Goal: Answer question/provide support: Share knowledge or assist other users

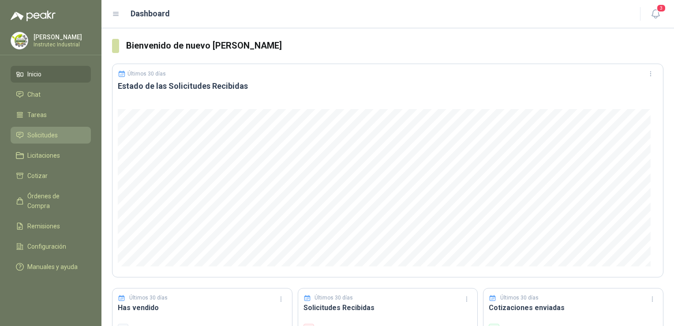
click at [53, 134] on span "Solicitudes" at bounding box center [42, 135] width 30 height 10
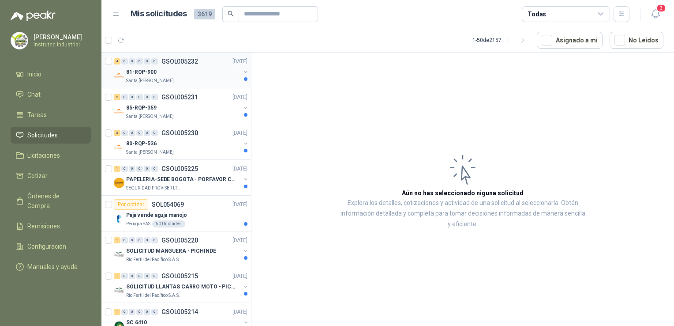
click at [191, 81] on div "Santa [PERSON_NAME]" at bounding box center [183, 80] width 114 height 7
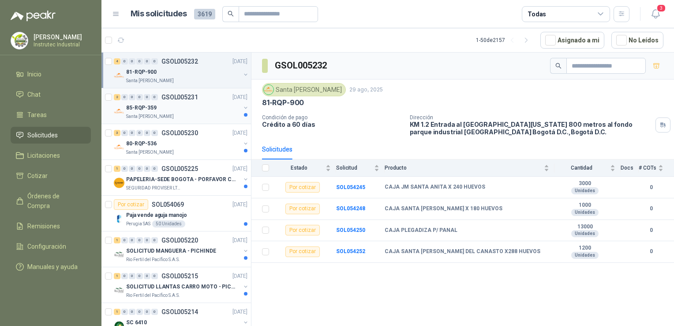
click at [191, 111] on div "85-RQP-359" at bounding box center [183, 107] width 114 height 11
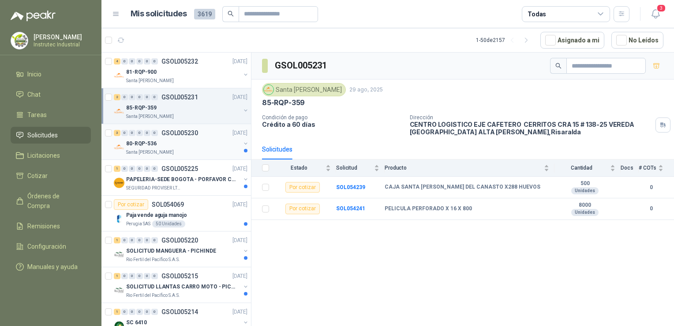
click at [211, 153] on div "Santa [PERSON_NAME]" at bounding box center [183, 152] width 114 height 7
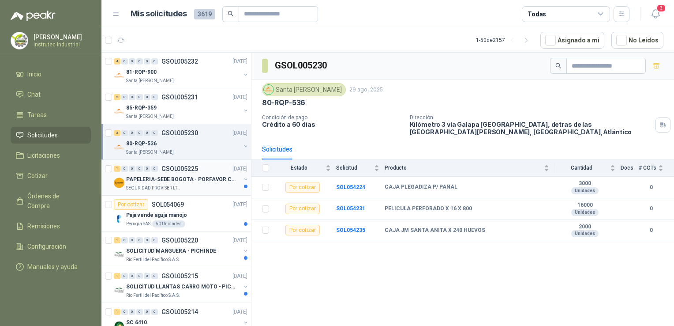
click at [194, 184] on div "SEGURIDAD PROVISER LTDA" at bounding box center [183, 187] width 114 height 7
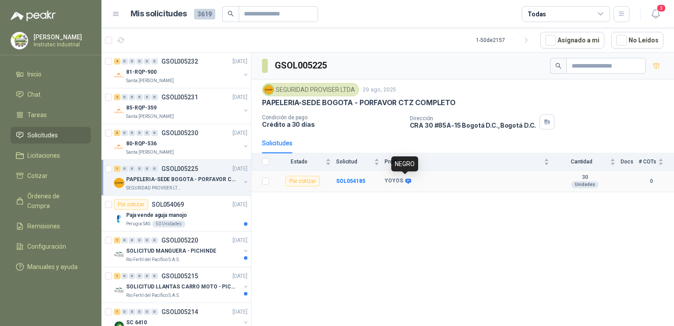
click at [406, 178] on icon at bounding box center [409, 180] width 6 height 5
click at [406, 180] on icon at bounding box center [408, 181] width 7 height 7
click at [407, 179] on icon at bounding box center [409, 180] width 6 height 5
click at [197, 210] on div "Paja vende aguja manojo" at bounding box center [186, 215] width 121 height 11
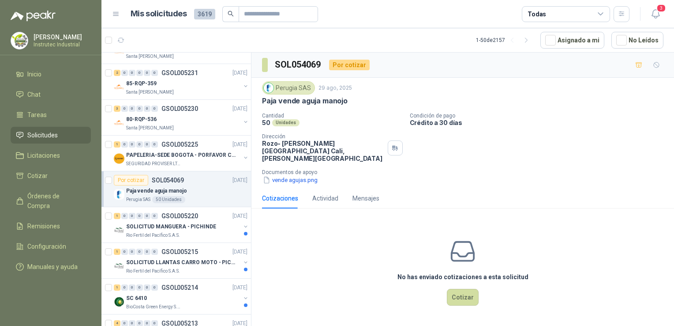
scroll to position [44, 0]
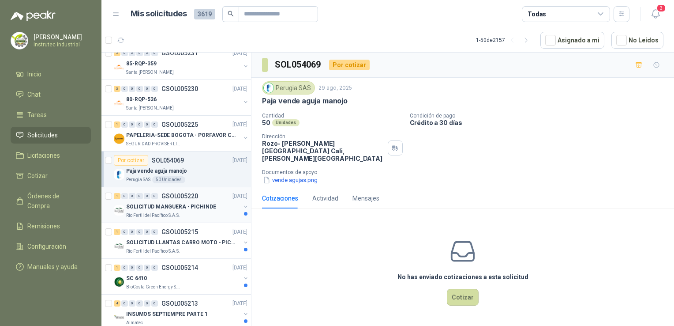
click at [195, 213] on div "Rio Fertil del Pacífico S.A.S." at bounding box center [183, 215] width 114 height 7
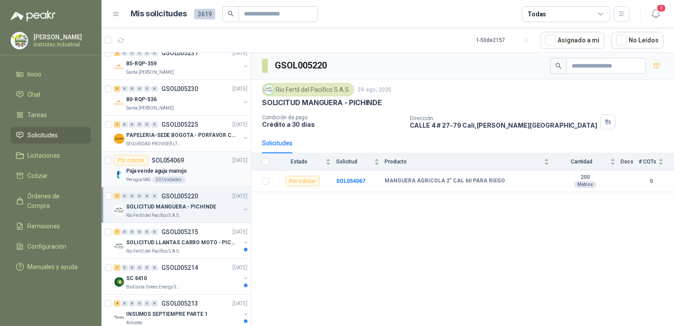
click at [208, 163] on div "Por cotizar SOL054069 29/08/25" at bounding box center [181, 160] width 134 height 11
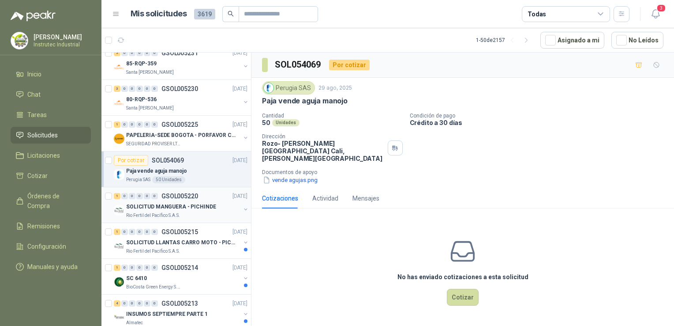
click at [214, 216] on div "Rio Fertil del Pacífico S.A.S." at bounding box center [183, 215] width 114 height 7
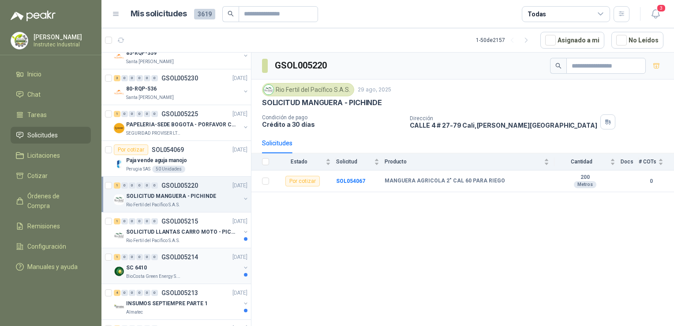
scroll to position [88, 0]
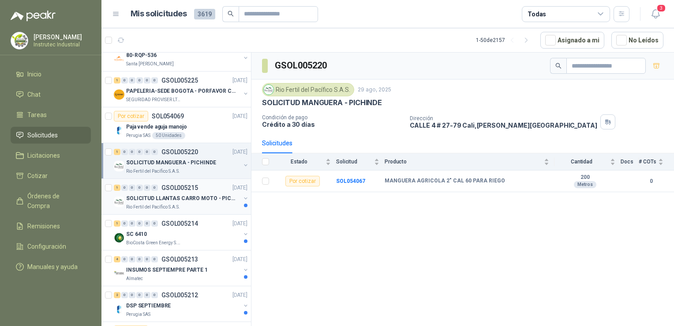
click at [195, 204] on div "Rio Fertil del Pacífico S.A.S." at bounding box center [183, 206] width 114 height 7
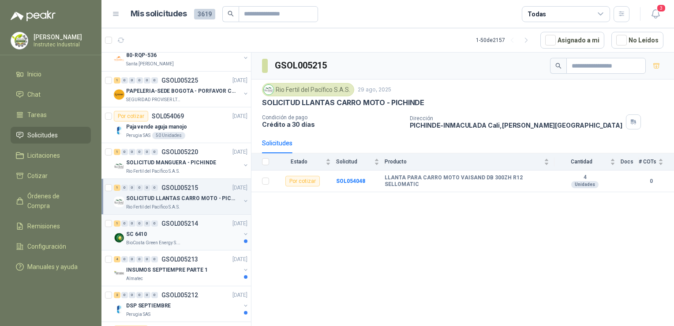
click at [172, 235] on div "SC 6410" at bounding box center [183, 234] width 114 height 11
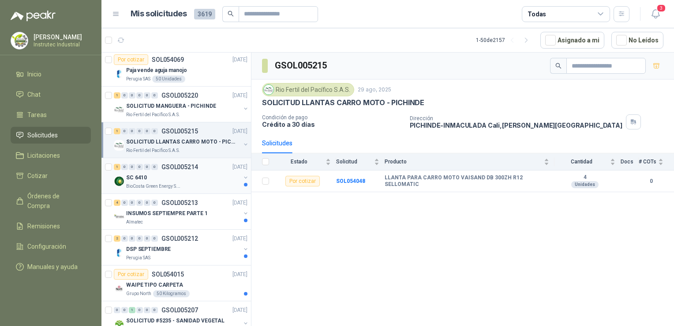
scroll to position [221, 0]
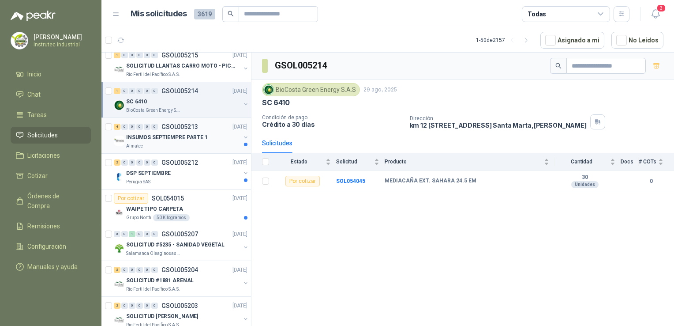
click at [189, 143] on div "Almatec" at bounding box center [183, 146] width 114 height 7
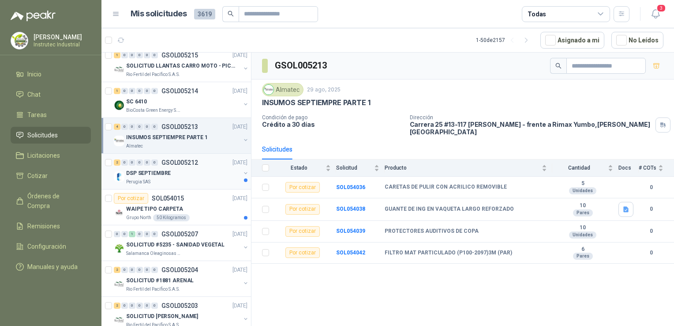
click at [196, 178] on div "Perugia SAS" at bounding box center [183, 181] width 114 height 7
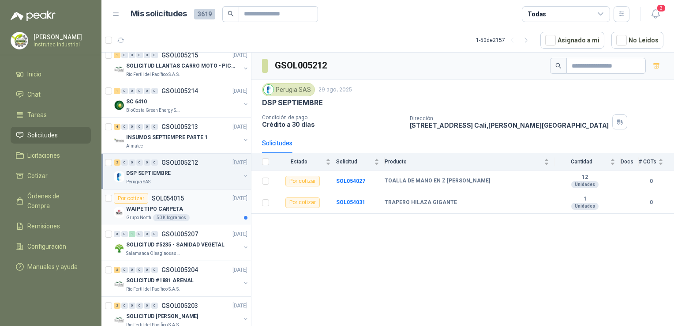
click at [192, 205] on div "WAIPE TIPO CARPETA" at bounding box center [186, 208] width 121 height 11
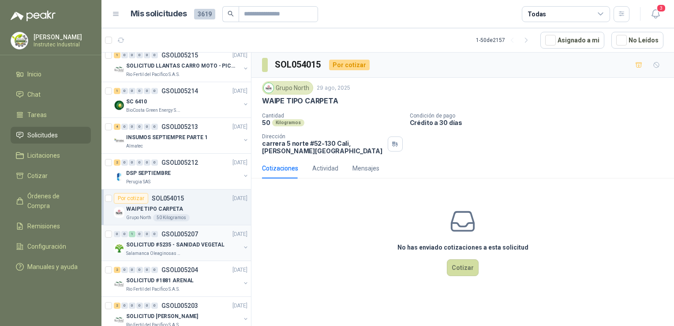
click at [193, 252] on div "Salamanca Oleaginosas SAS" at bounding box center [183, 253] width 114 height 7
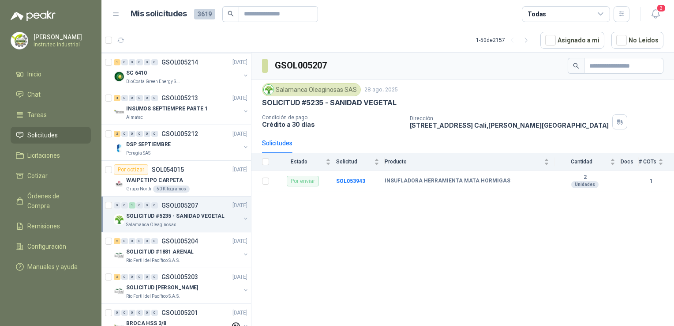
scroll to position [265, 0]
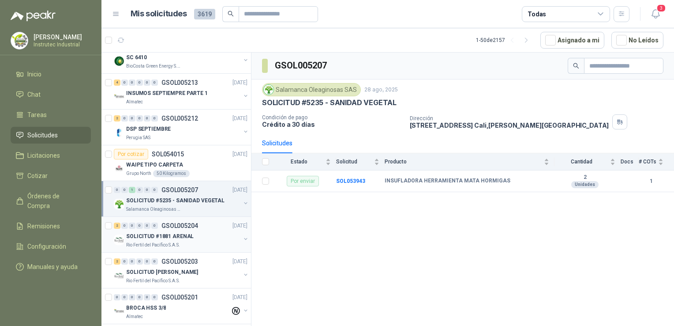
click at [198, 239] on div "SOLICITUD #1881 ARENAL" at bounding box center [183, 236] width 114 height 11
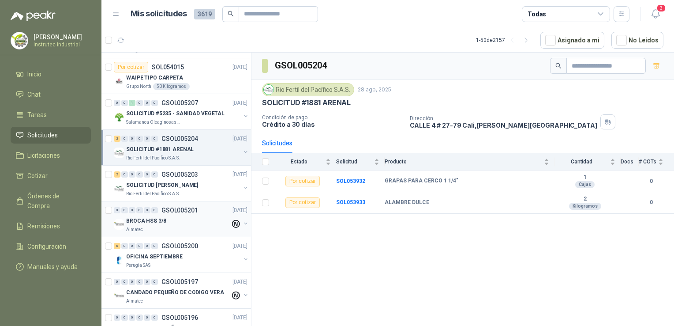
scroll to position [353, 0]
click at [215, 182] on div "SOLICITUD [PERSON_NAME]" at bounding box center [183, 183] width 114 height 11
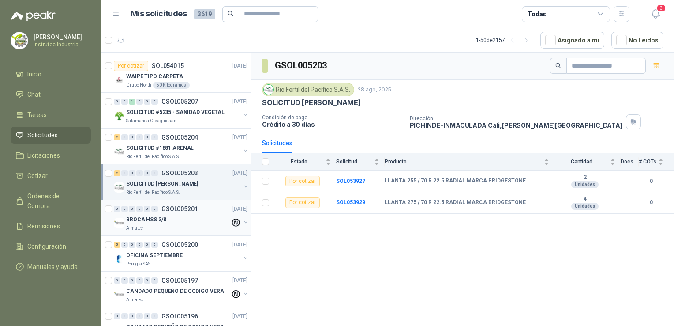
click at [206, 215] on div "BROCA HSS 3/8" at bounding box center [178, 219] width 104 height 11
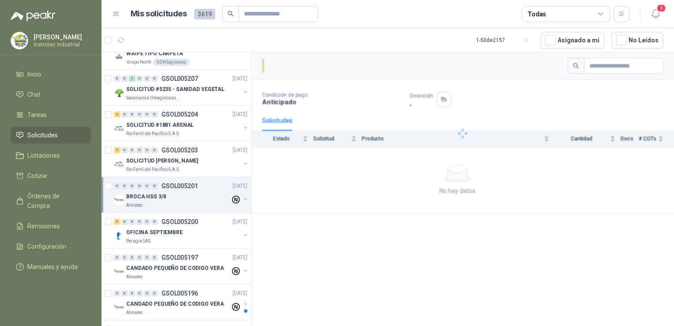
scroll to position [397, 0]
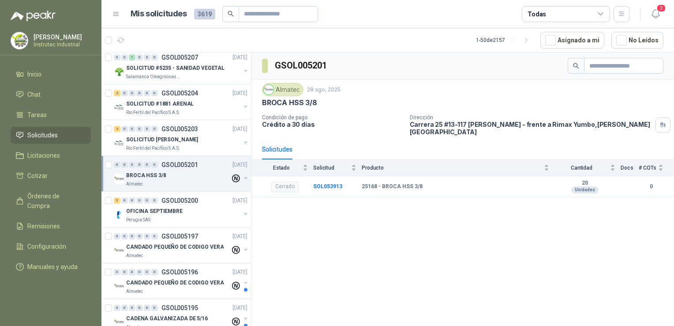
click at [206, 216] on div "Perugia SAS" at bounding box center [183, 219] width 114 height 7
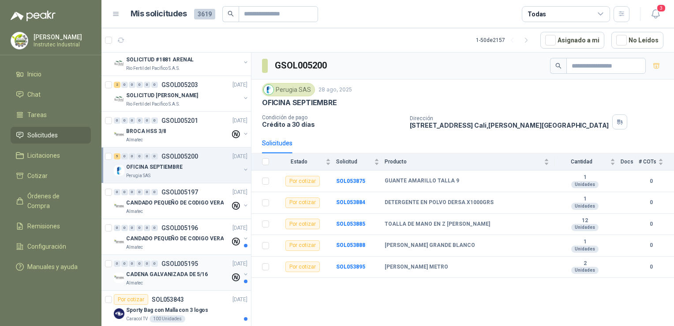
scroll to position [530, 0]
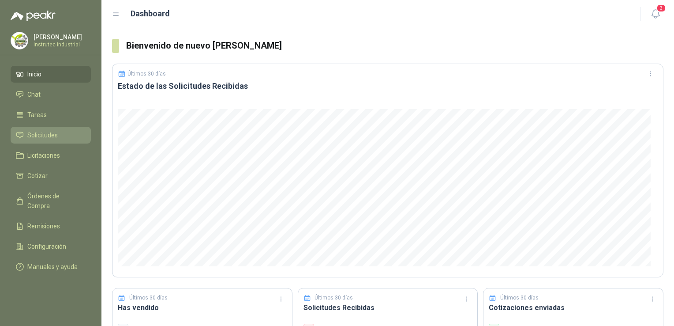
click at [46, 133] on span "Solicitudes" at bounding box center [42, 135] width 30 height 10
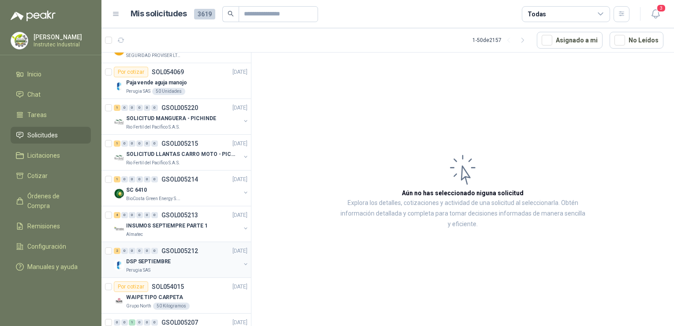
scroll to position [177, 0]
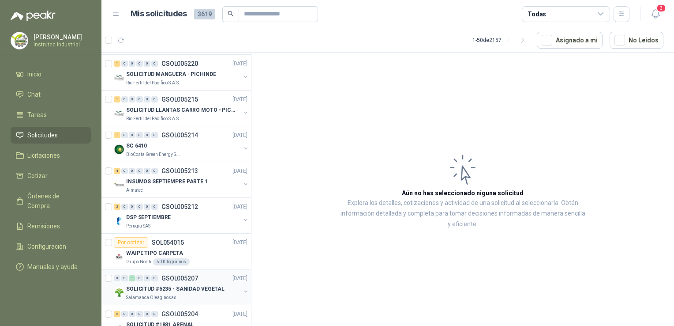
click at [193, 294] on div "Salamanca Oleaginosas SAS" at bounding box center [183, 297] width 114 height 7
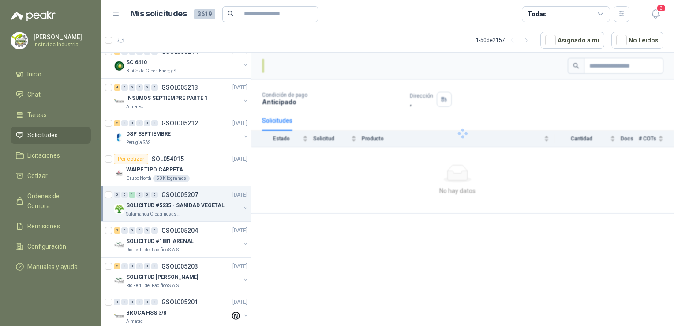
scroll to position [265, 0]
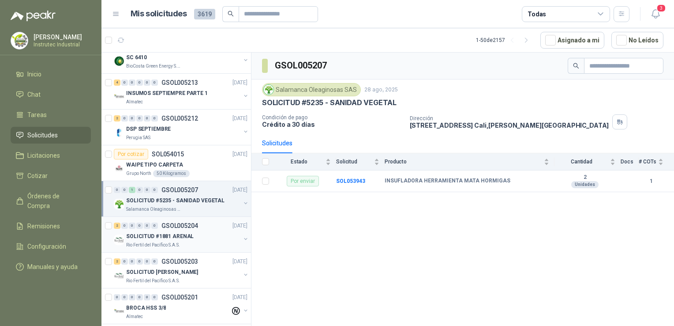
click at [203, 244] on div "Rio Fertil del Pacífico S.A.S." at bounding box center [183, 244] width 114 height 7
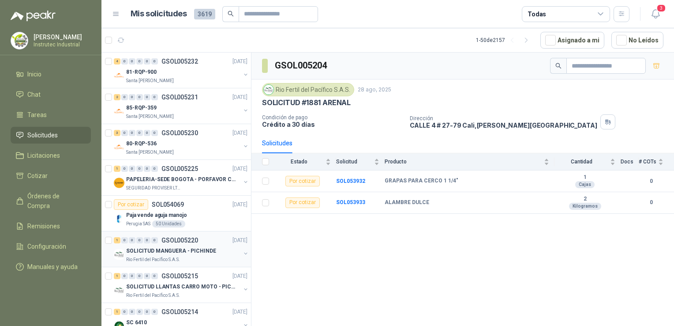
click at [191, 256] on div "Rio Fertil del Pacífico S.A.S." at bounding box center [183, 259] width 114 height 7
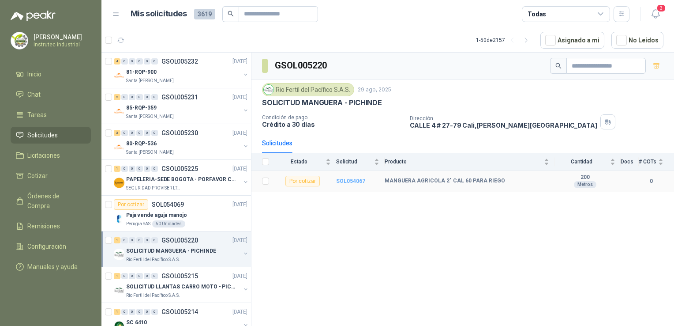
click at [353, 178] on b "SOL054067" at bounding box center [350, 181] width 29 height 6
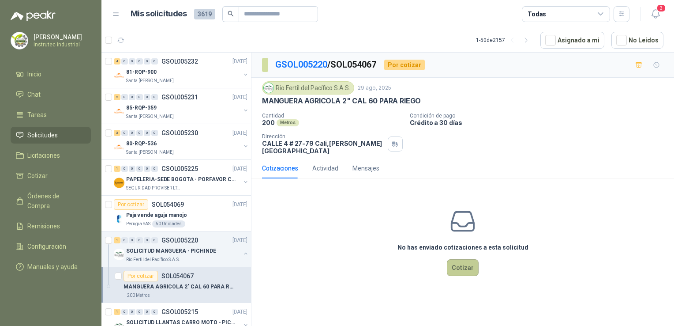
click at [455, 259] on button "Cotizar" at bounding box center [463, 267] width 32 height 17
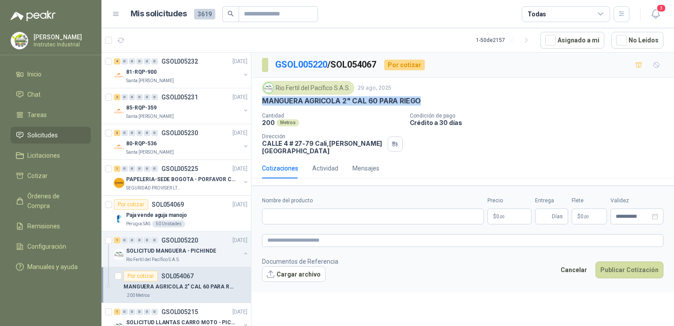
drag, startPoint x: 420, startPoint y: 101, endPoint x: 263, endPoint y: 105, distance: 157.6
click at [263, 105] on div "Rio Fertil del Pacífico S.A.S. 29 ago, 2025 MANGUERA AGRICOLA 2" CAL 60 PARA RI…" at bounding box center [463, 117] width 402 height 73
copy p "MANGUERA AGRICOLA 2" CAL 60 PARA RIEGO"
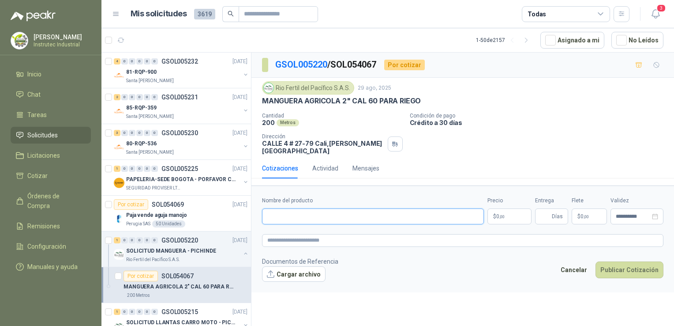
click at [296, 208] on input "Nombre del producto" at bounding box center [373, 216] width 222 height 16
paste input "**********"
type input "**********"
click at [511, 203] on body "[PERSON_NAME] Instrutec Industrial Inicio Chat Tareas Solicitudes Licitaciones …" at bounding box center [337, 163] width 674 height 326
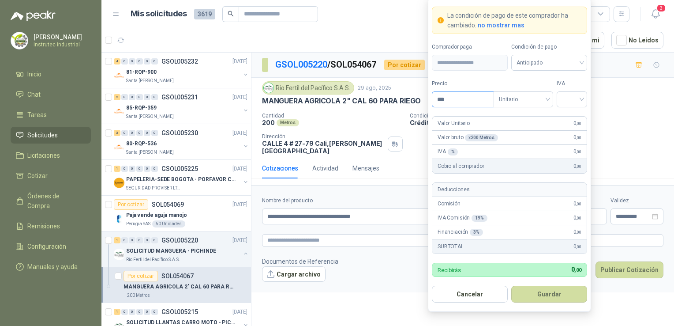
click at [455, 102] on input "***" at bounding box center [462, 99] width 61 height 15
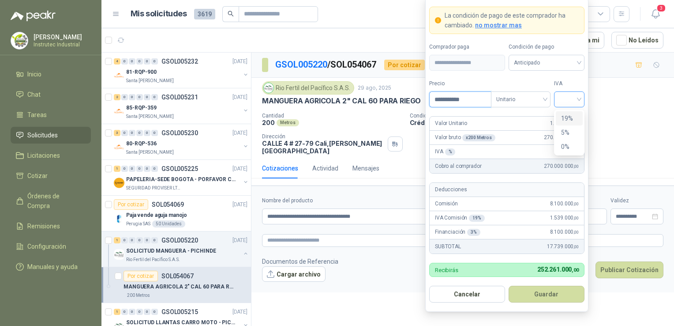
click at [584, 101] on div at bounding box center [569, 99] width 30 height 16
click at [556, 145] on div "0%" at bounding box center [569, 146] width 27 height 14
click at [478, 96] on input "**********" at bounding box center [460, 99] width 61 height 15
type input "**********"
click at [560, 295] on button "Guardar" at bounding box center [547, 294] width 76 height 17
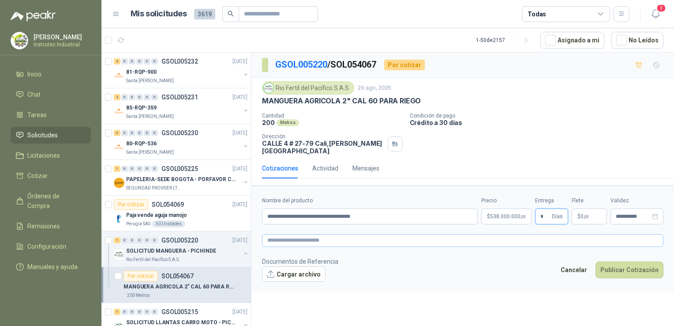
type input "*"
click at [315, 234] on textarea at bounding box center [463, 240] width 402 height 13
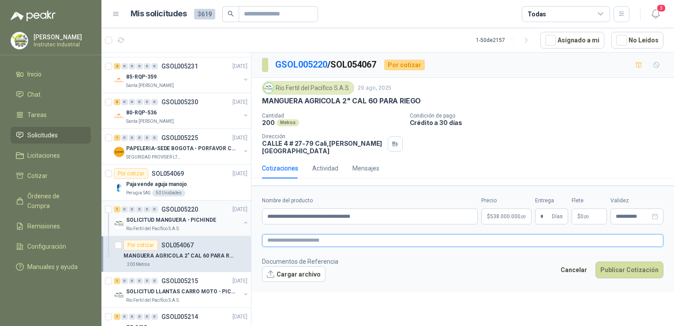
scroll to position [44, 0]
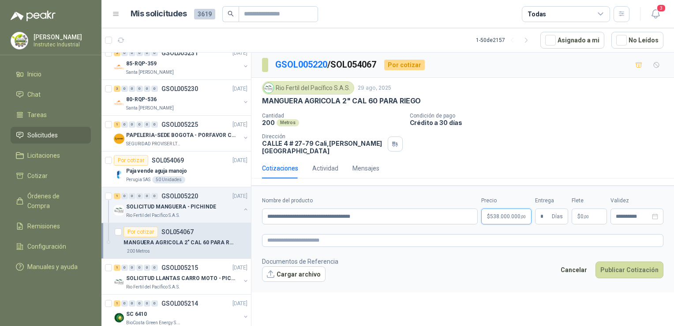
click at [522, 206] on body "[PERSON_NAME] Instrutec Industrial Inicio Chat Tareas Solicitudes Licitaciones …" at bounding box center [337, 163] width 674 height 326
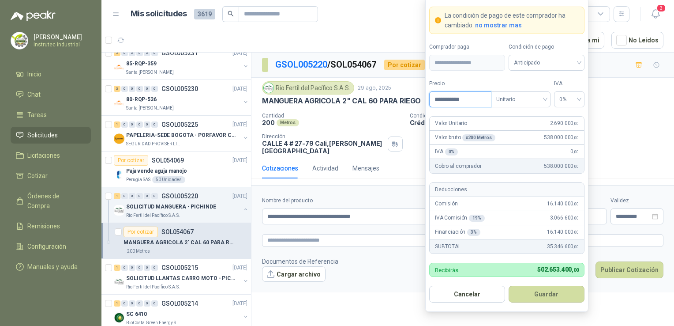
click at [482, 104] on input "**********" at bounding box center [460, 99] width 61 height 15
click at [628, 116] on p "Condición de pago" at bounding box center [540, 116] width 261 height 6
click at [505, 207] on body "[PERSON_NAME] Instrutec Industrial Inicio Chat Tareas Solicitudes Licitaciones …" at bounding box center [337, 163] width 674 height 326
click at [486, 101] on input "********" at bounding box center [462, 99] width 61 height 15
type input "********"
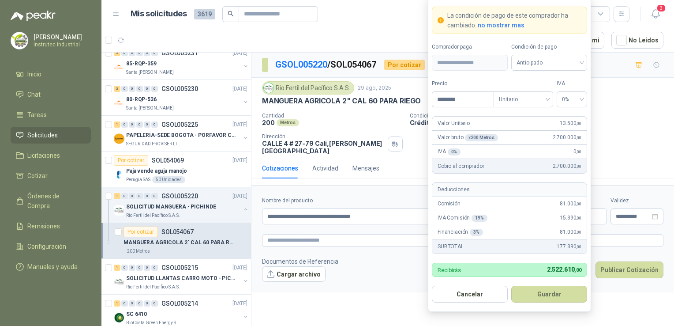
click at [674, 116] on html "[PERSON_NAME] Instrutec Industrial Inicio Chat Tareas Solicitudes Licitaciones …" at bounding box center [337, 163] width 674 height 326
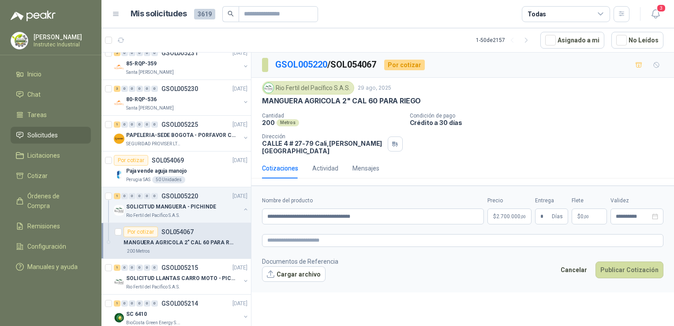
click at [455, 286] on div "**********" at bounding box center [463, 191] width 423 height 276
click at [588, 213] on p "$ 0 ,00" at bounding box center [589, 216] width 35 height 16
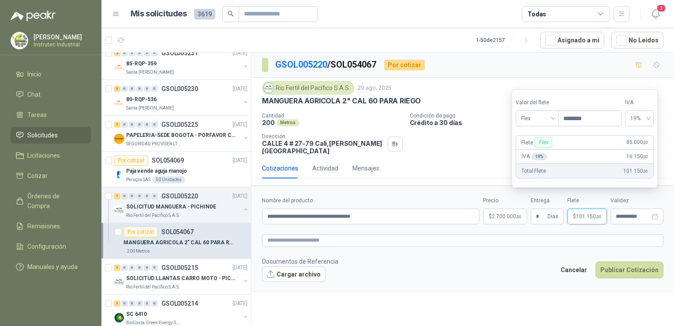
type input "********"
click at [485, 268] on footer "Documentos de Referencia Cargar archivo Cancelar Publicar Cotización" at bounding box center [463, 269] width 402 height 26
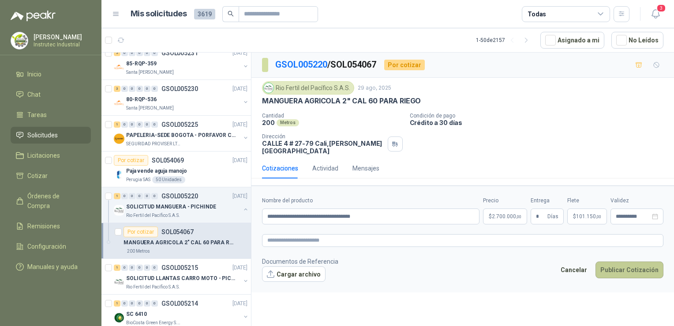
click at [628, 267] on button "Publicar Cotización" at bounding box center [630, 269] width 68 height 17
